Goal: Find specific page/section: Find specific page/section

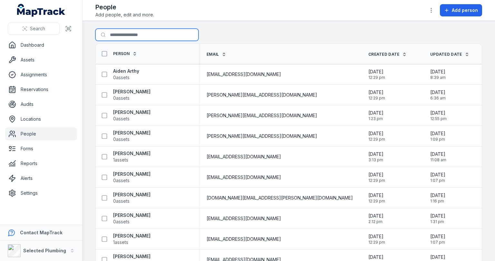
click at [148, 35] on input "Search for people" at bounding box center [146, 35] width 103 height 12
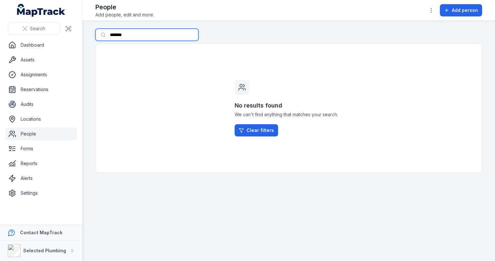
click at [148, 35] on input "*******" at bounding box center [146, 35] width 103 height 12
click at [141, 37] on input "*******" at bounding box center [146, 35] width 103 height 12
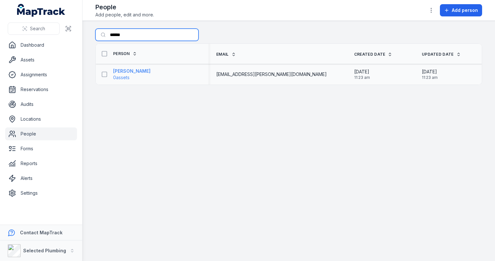
type input "******"
click at [128, 70] on strong "[PERSON_NAME]" at bounding box center [131, 71] width 37 height 6
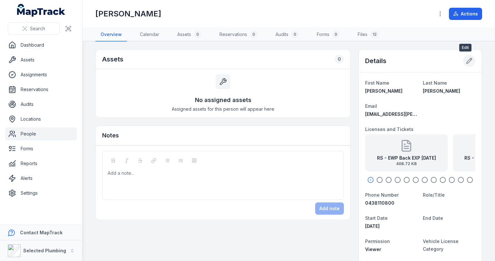
click at [463, 63] on button at bounding box center [469, 61] width 12 height 12
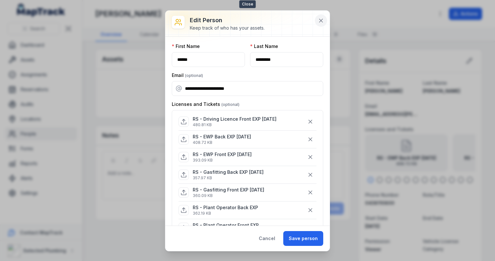
click at [321, 19] on icon at bounding box center [321, 20] width 6 height 6
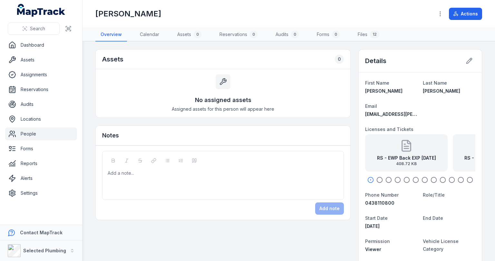
drag, startPoint x: 438, startPoint y: 154, endPoint x: 317, endPoint y: 152, distance: 121.2
drag, startPoint x: 395, startPoint y: 156, endPoint x: 371, endPoint y: 156, distance: 23.8
click at [390, 156] on strong "RS - EWP Front EXP [DATE]" at bounding box center [420, 158] width 60 height 6
drag, startPoint x: 419, startPoint y: 158, endPoint x: 385, endPoint y: 161, distance: 34.0
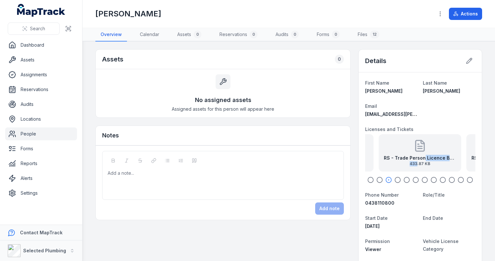
click at [395, 161] on div "RS - Trade Person Licence Back EXP [DATE] 433.87 KB" at bounding box center [420, 161] width 72 height 12
drag, startPoint x: 420, startPoint y: 161, endPoint x: 371, endPoint y: 161, distance: 49.0
click at [373, 161] on span "480.81 KB" at bounding box center [402, 163] width 72 height 5
drag, startPoint x: 420, startPoint y: 161, endPoint x: 376, endPoint y: 160, distance: 43.8
click at [386, 160] on div "RS - Plant Operator Front EXP 419.06 KB" at bounding box center [419, 161] width 67 height 12
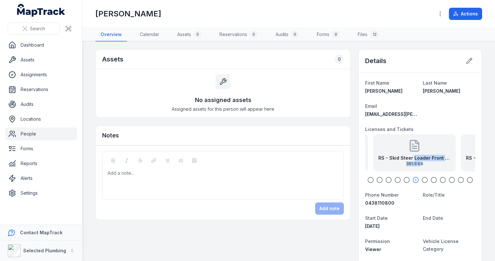
drag, startPoint x: 423, startPoint y: 161, endPoint x: 374, endPoint y: 160, distance: 49.0
click at [378, 160] on div "RS - Skid Steer Loader Front attainment 361.9 KB" at bounding box center [414, 161] width 72 height 12
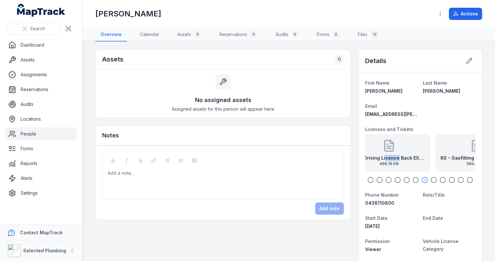
drag, startPoint x: 424, startPoint y: 160, endPoint x: 368, endPoint y: 158, distance: 55.8
click at [368, 158] on strong "RS - Driving Licence Back EXP [DATE]" at bounding box center [389, 158] width 72 height 6
drag, startPoint x: 424, startPoint y: 160, endPoint x: 373, endPoint y: 160, distance: 51.2
click at [373, 160] on strong "RS - Gasfitting Front EXP [DATE]" at bounding box center [385, 158] width 72 height 6
drag, startPoint x: 426, startPoint y: 160, endPoint x: 367, endPoint y: 161, distance: 59.0
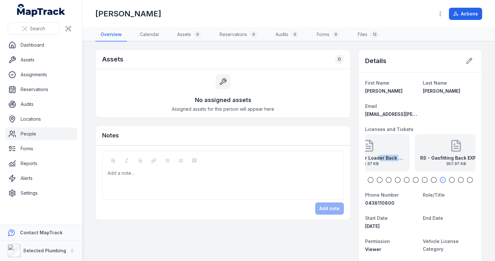
click at [367, 161] on div "RS - Skid Steer Loader Back attainment 379.37 KB" at bounding box center [368, 161] width 72 height 12
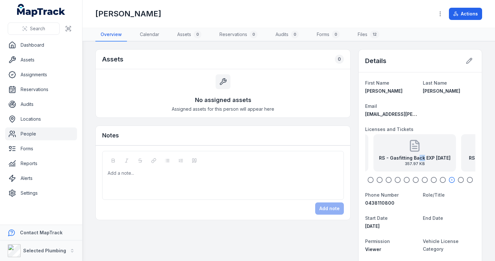
drag, startPoint x: 424, startPoint y: 159, endPoint x: 383, endPoint y: 160, distance: 41.0
click at [383, 160] on strong "RS - Gasfitting Back EXP [DATE]" at bounding box center [415, 158] width 72 height 6
drag, startPoint x: 429, startPoint y: 159, endPoint x: 373, endPoint y: 160, distance: 55.1
click at [374, 160] on strong "RS - Plant Operator Back EXP" at bounding box center [398, 158] width 67 height 6
drag, startPoint x: 436, startPoint y: 157, endPoint x: 370, endPoint y: 162, distance: 66.9
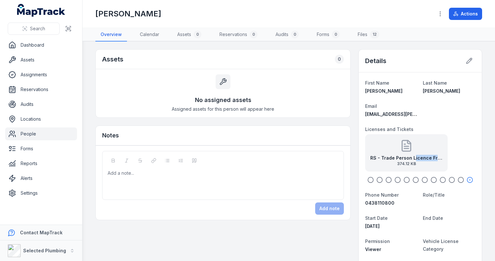
click at [370, 162] on div "RS - Trade Person Licence Front EXP [DATE] 374.12 KB" at bounding box center [406, 161] width 72 height 12
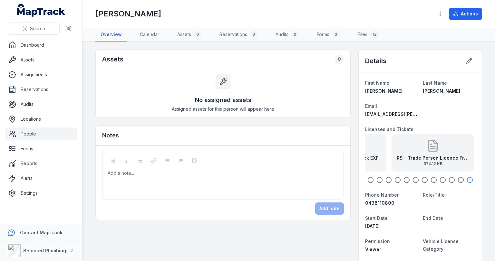
click at [270, 164] on div "Add a note..." at bounding box center [223, 175] width 242 height 49
